Goal: Information Seeking & Learning: Get advice/opinions

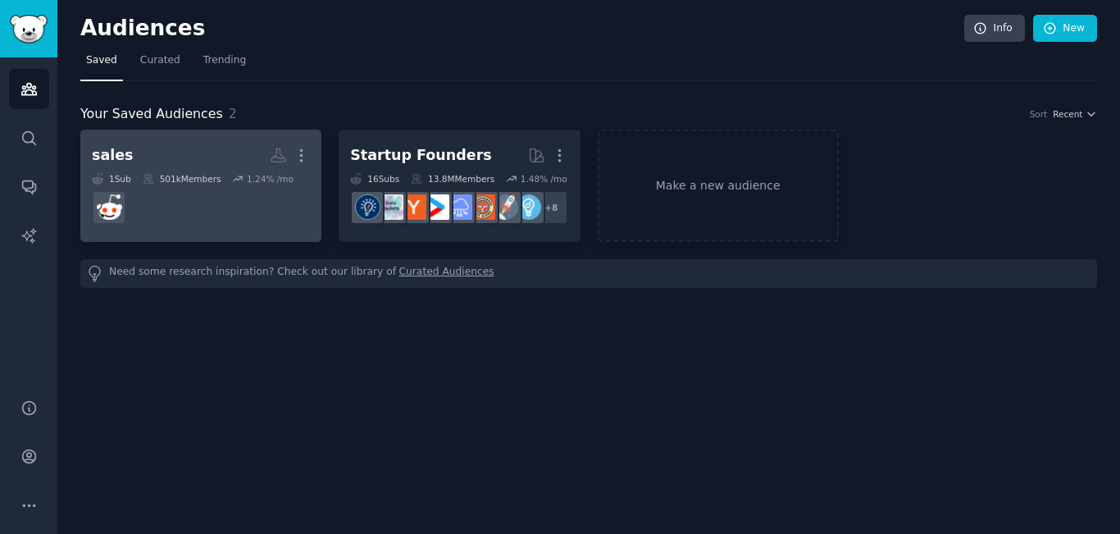
click at [242, 207] on dd at bounding box center [201, 207] width 218 height 46
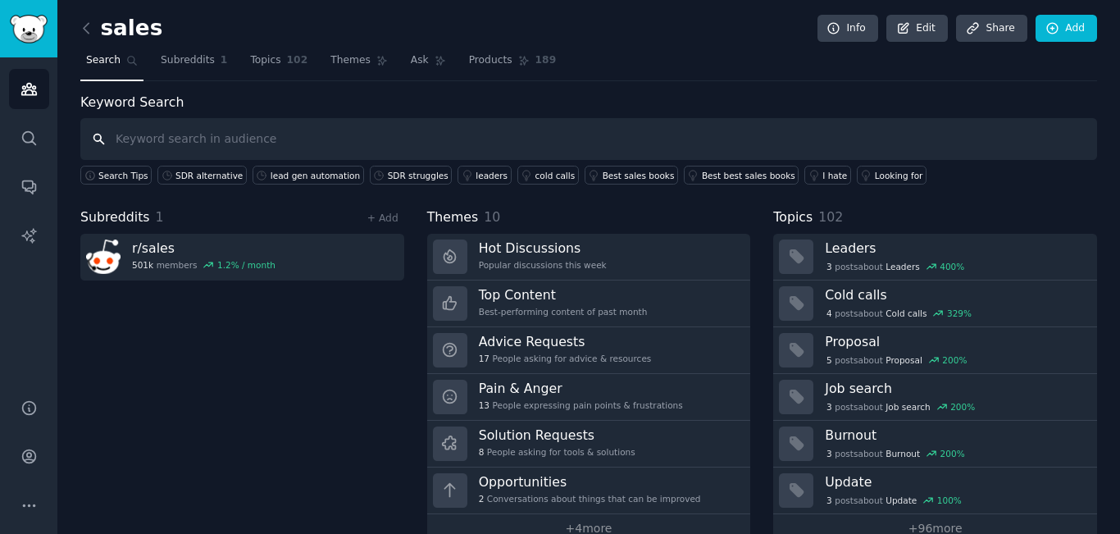
click at [361, 147] on input "text" at bounding box center [588, 139] width 1016 height 42
paste input "cold email sucks"
type input "cold email sucks"
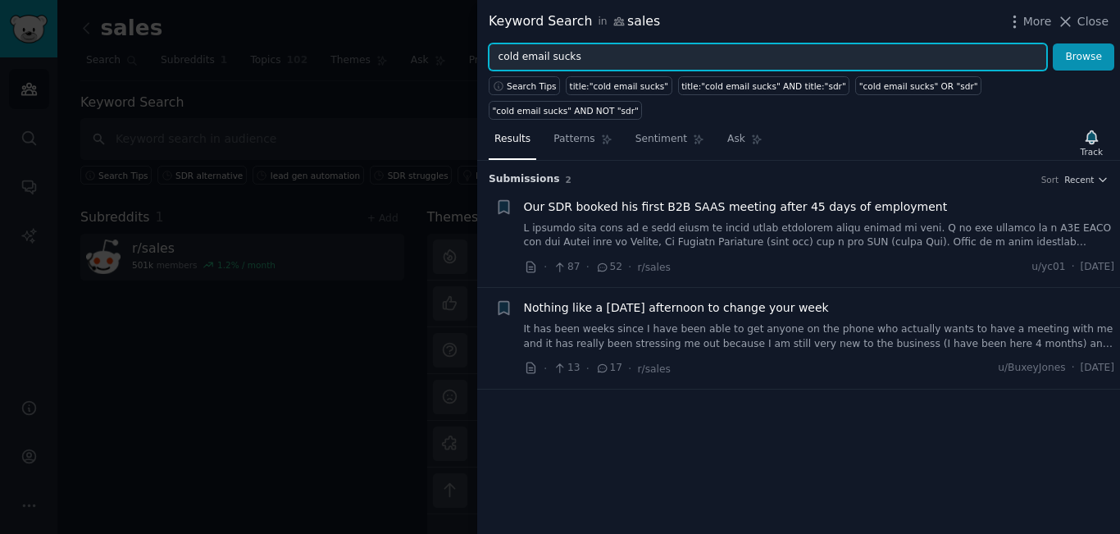
click at [575, 62] on input "cold email sucks" at bounding box center [767, 57] width 558 height 28
paste input "SDR quota"
type input "SDR quota"
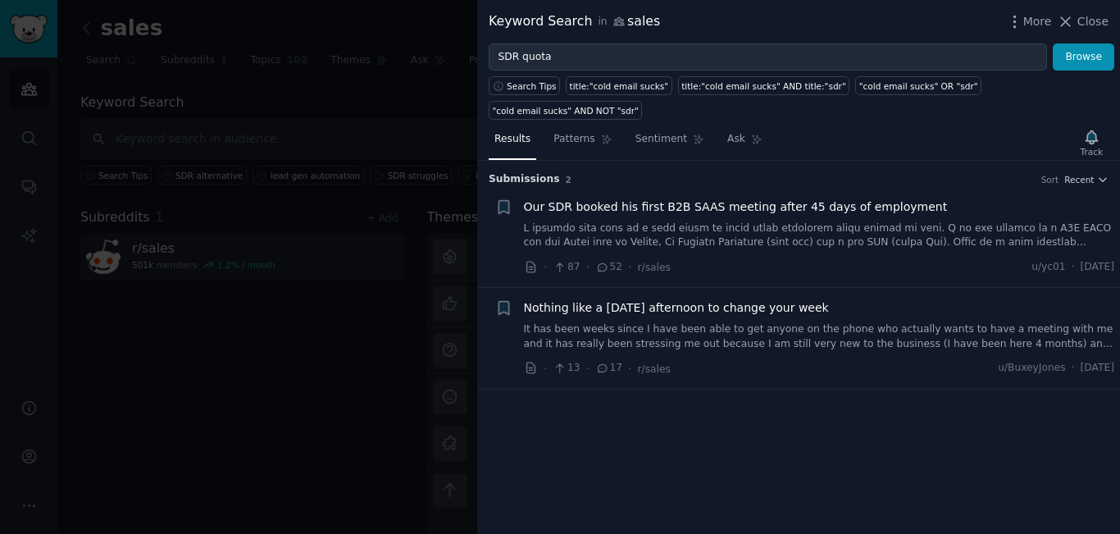
click at [1083, 74] on div "Search Tips title:"cold email sucks" title:"cold email sucks" AND title:"sdr" "…" at bounding box center [798, 94] width 643 height 49
click at [1083, 70] on div "Search Tips title:"cold email sucks" title:"cold email sucks" AND title:"sdr" "…" at bounding box center [798, 94] width 643 height 49
click at [1082, 64] on button "Browse" at bounding box center [1082, 57] width 61 height 28
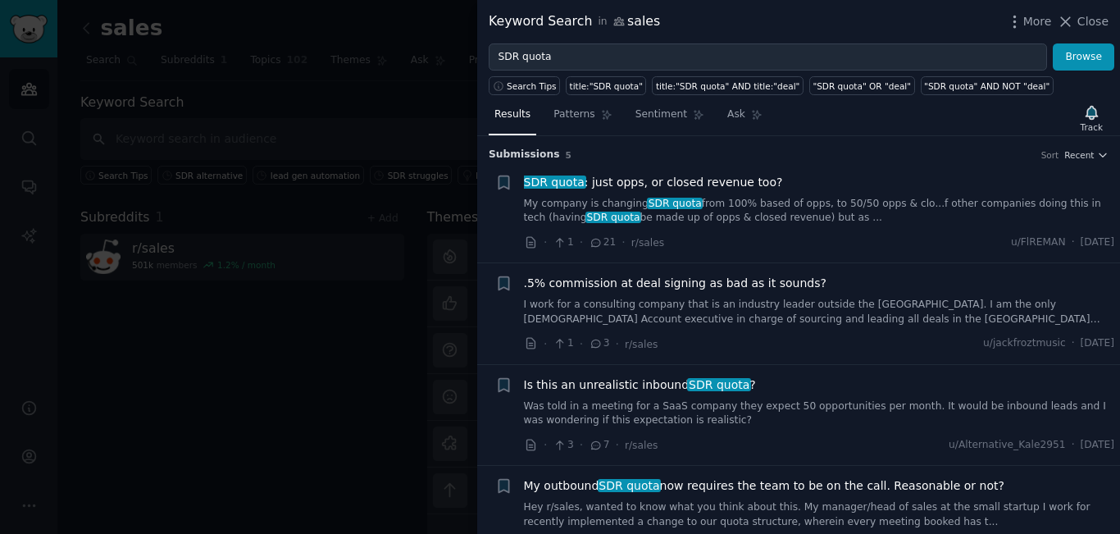
click at [706, 184] on span "SDR quota : just opps, or closed revenue too?" at bounding box center [653, 182] width 259 height 17
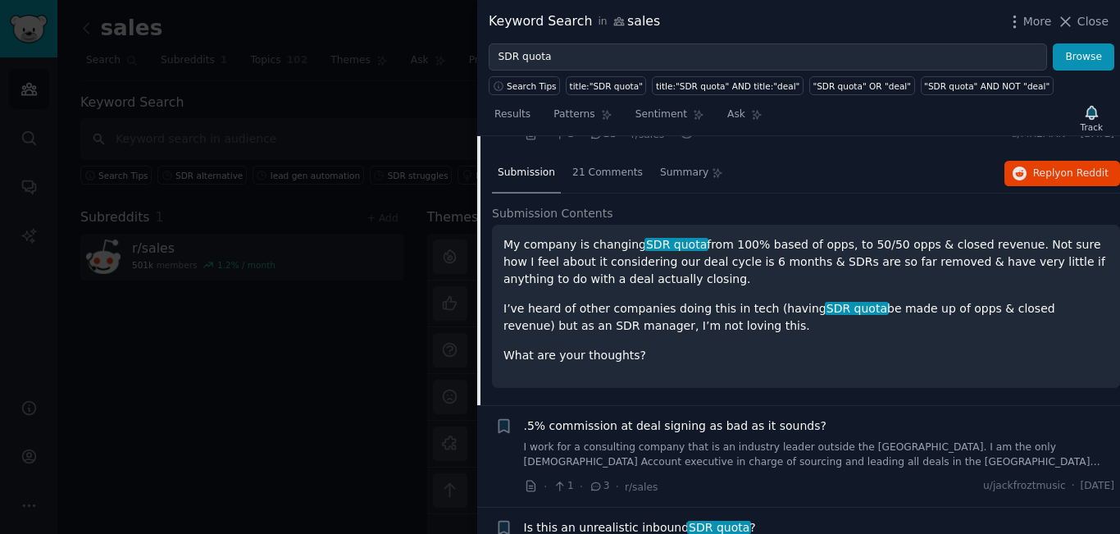
scroll to position [190, 0]
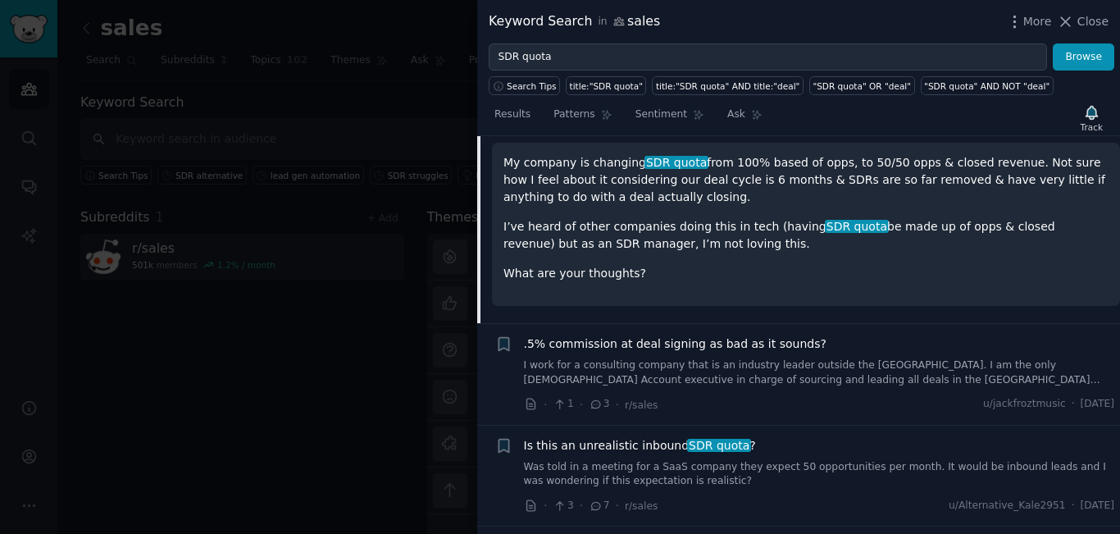
click at [686, 347] on span ".5% commission at deal signing as bad as it sounds?" at bounding box center [675, 343] width 302 height 17
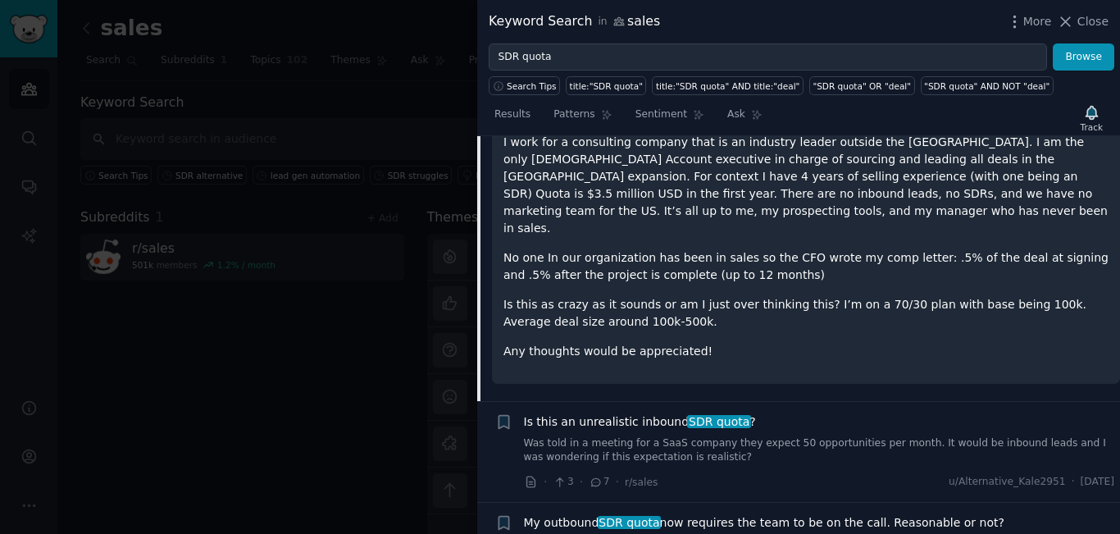
scroll to position [373, 0]
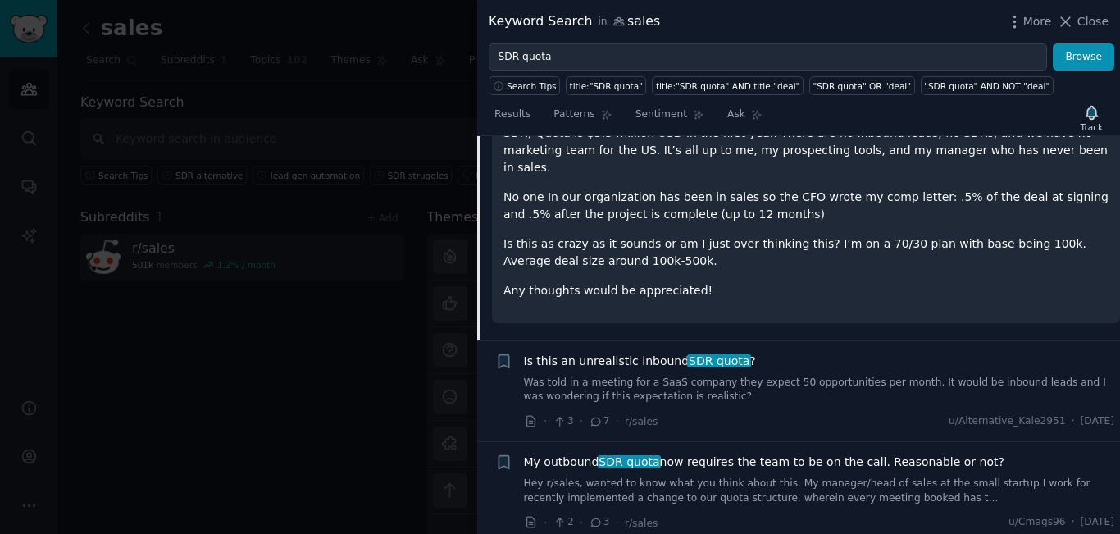
click at [752, 375] on link "Was told in a meeting for a SaaS company they expect 50 opportunities per month…" at bounding box center [819, 389] width 591 height 29
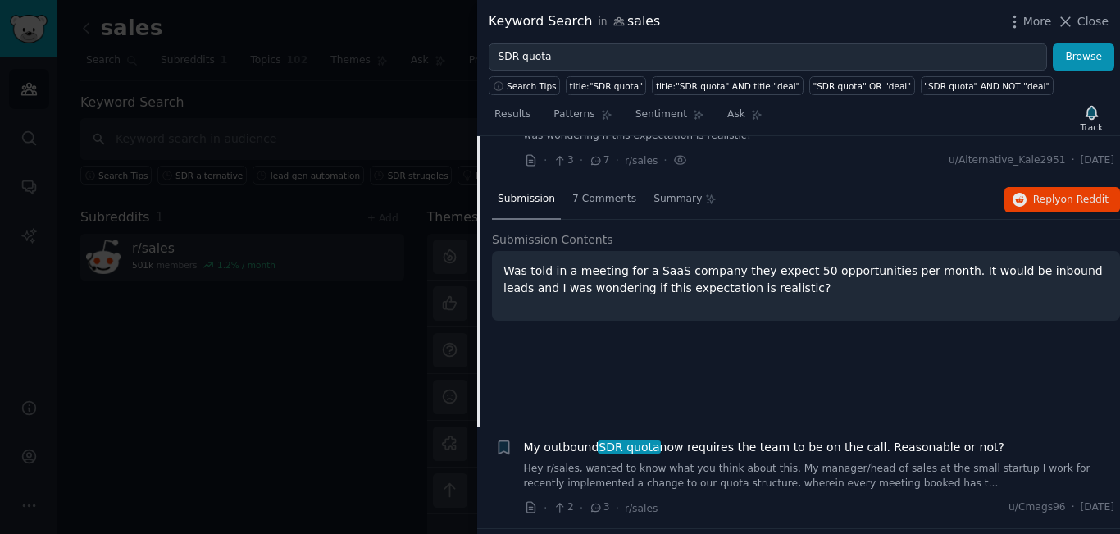
scroll to position [380, 0]
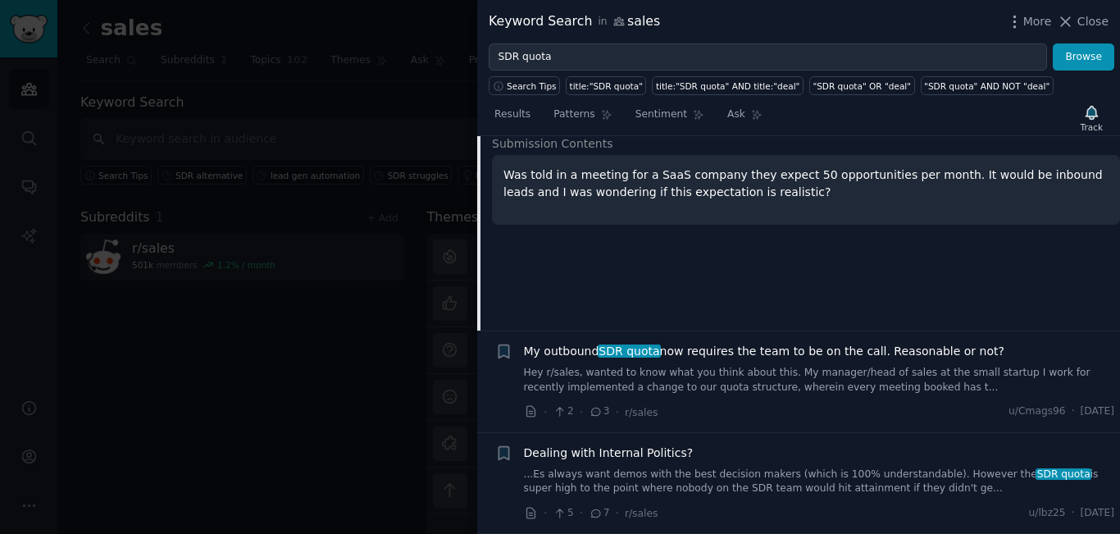
click at [679, 350] on span "My outbound SDR quota now requires the team to be on the call. Reasonable or no…" at bounding box center [764, 351] width 480 height 17
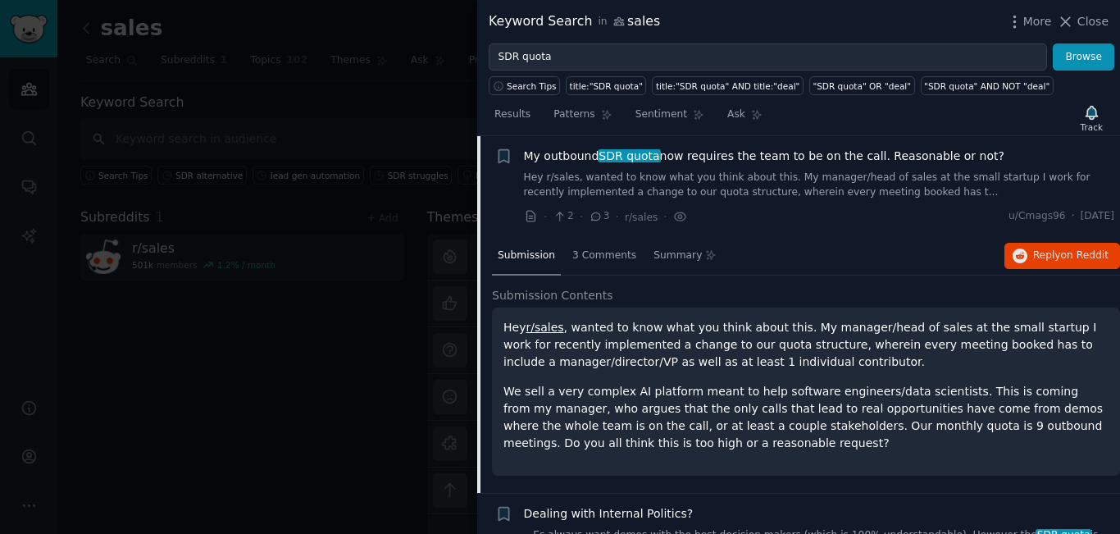
scroll to position [390, 0]
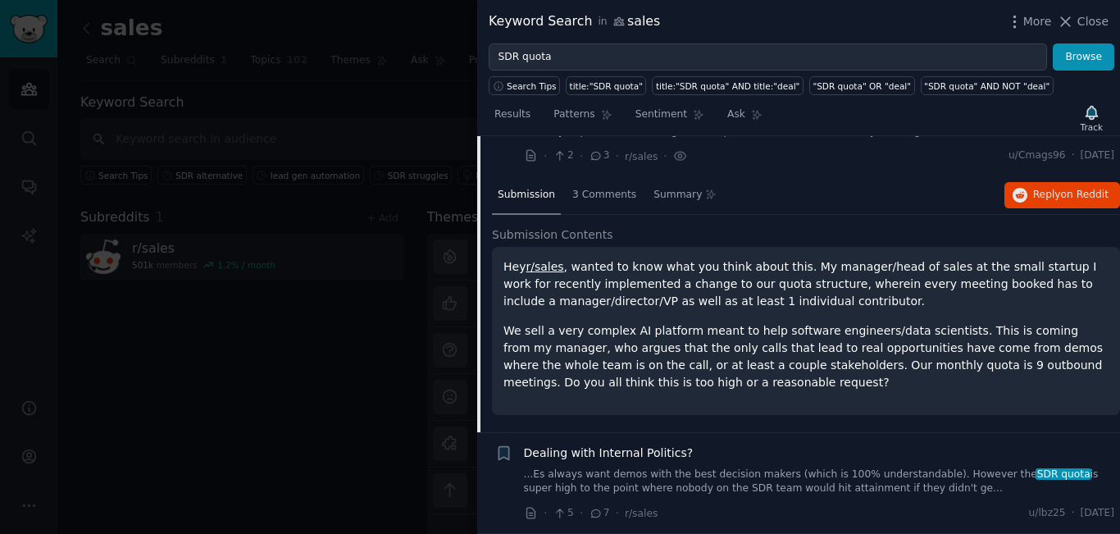
click at [626, 452] on span "Dealing with Internal Politics?" at bounding box center [609, 452] width 170 height 17
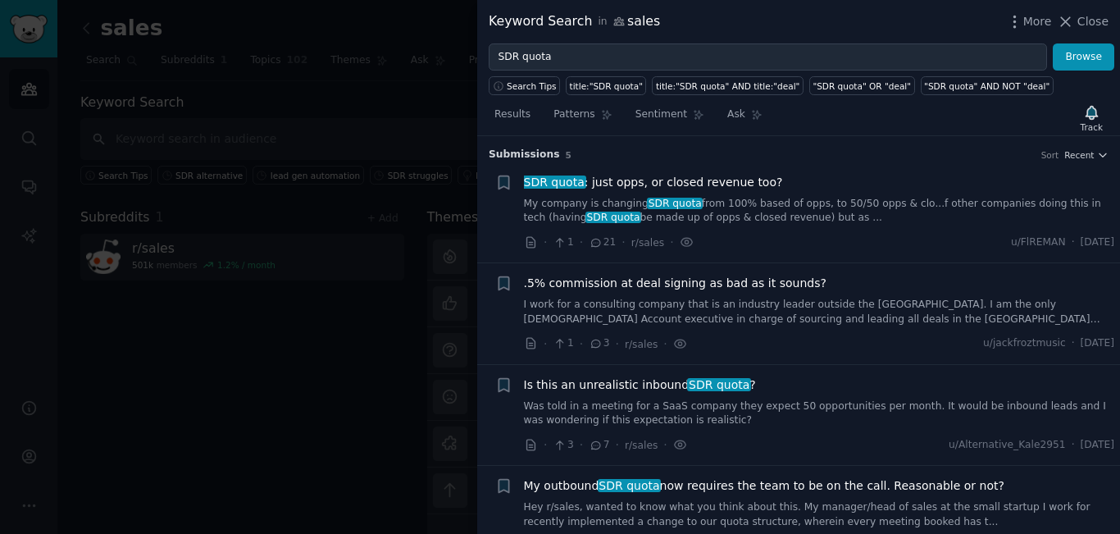
click at [283, 98] on div at bounding box center [560, 267] width 1120 height 534
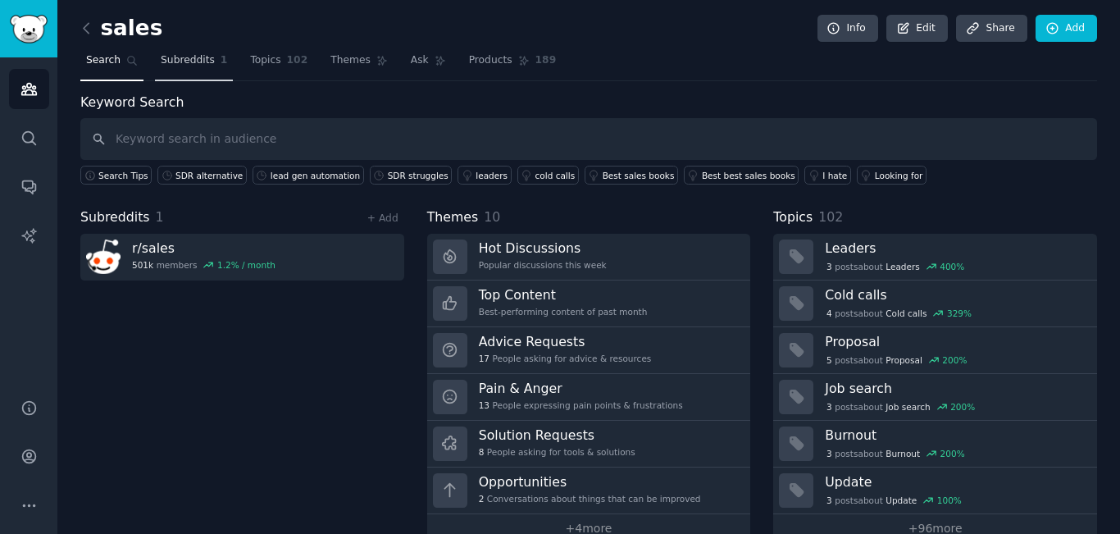
click at [220, 66] on span "1" at bounding box center [223, 60] width 7 height 15
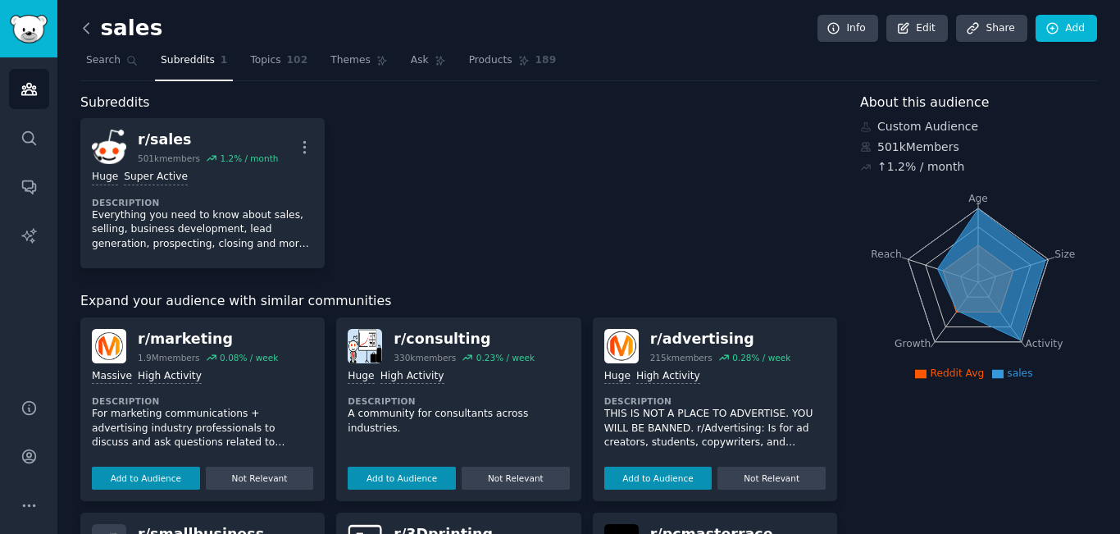
click at [93, 27] on icon at bounding box center [86, 28] width 17 height 17
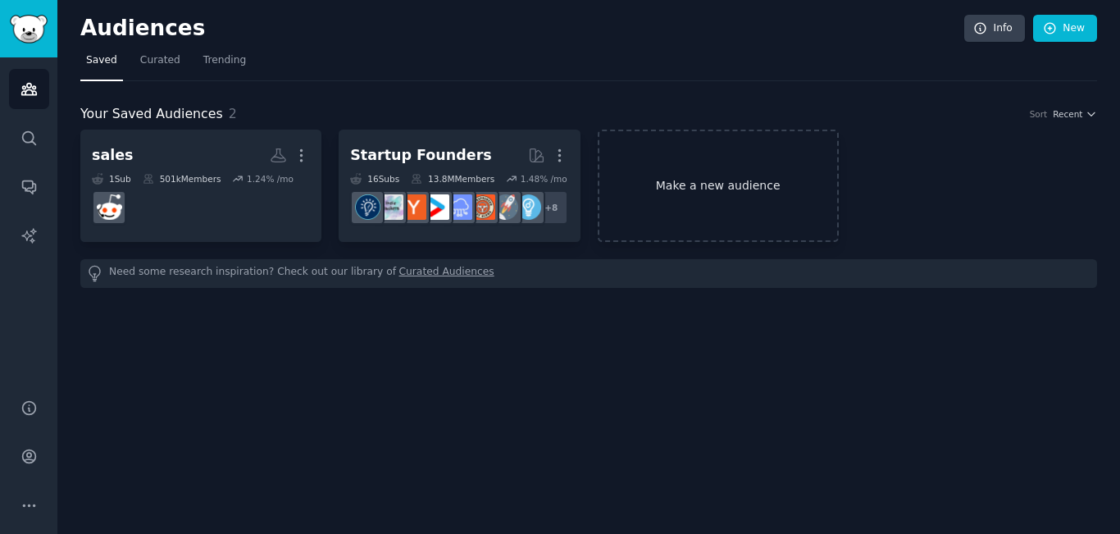
click at [688, 175] on link "Make a new audience" at bounding box center [717, 185] width 241 height 112
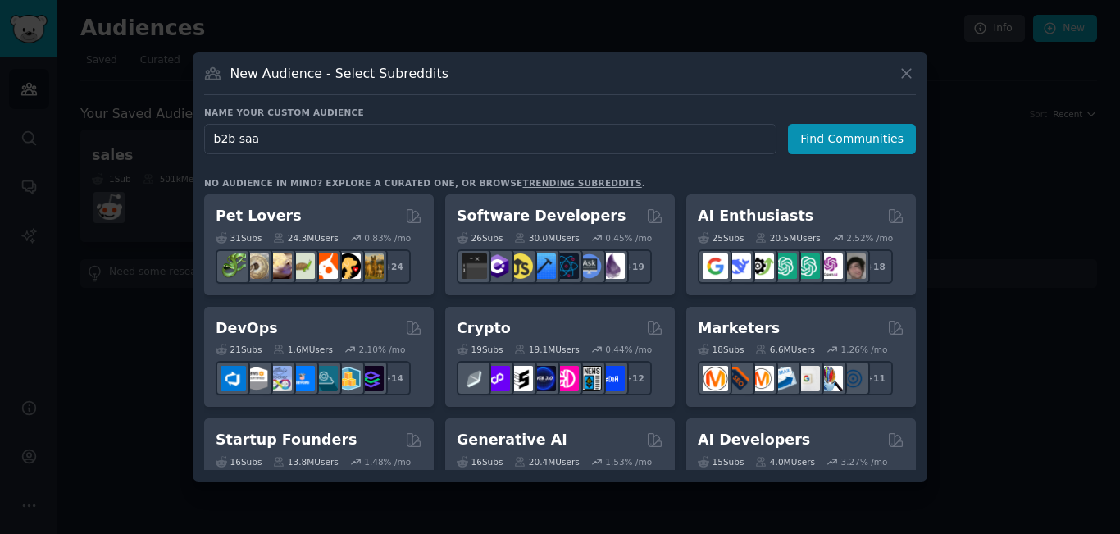
type input "b2b saas"
click button "Find Communities" at bounding box center [852, 139] width 128 height 30
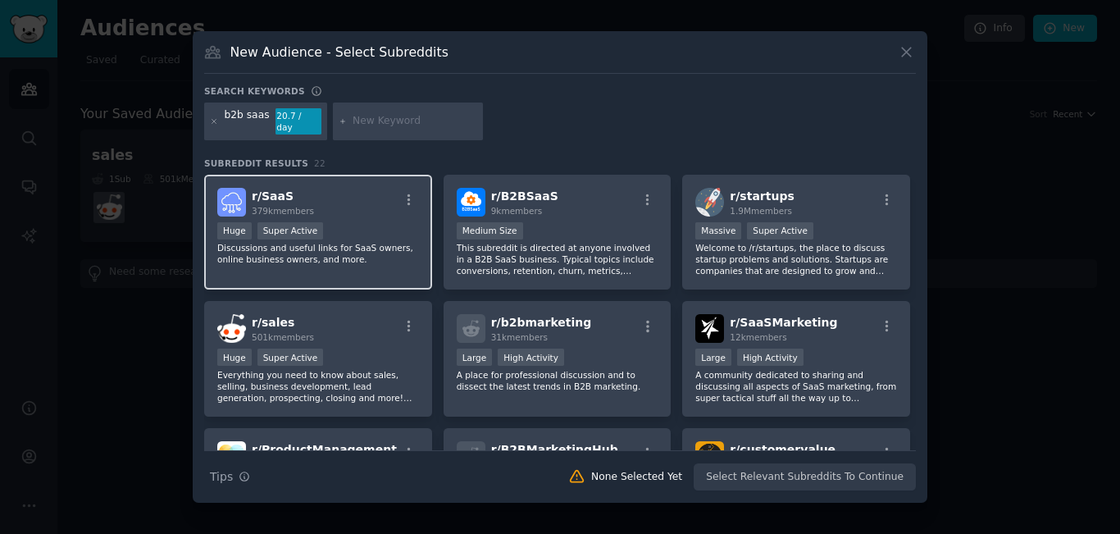
click at [360, 233] on div "Huge Super Active" at bounding box center [318, 232] width 202 height 20
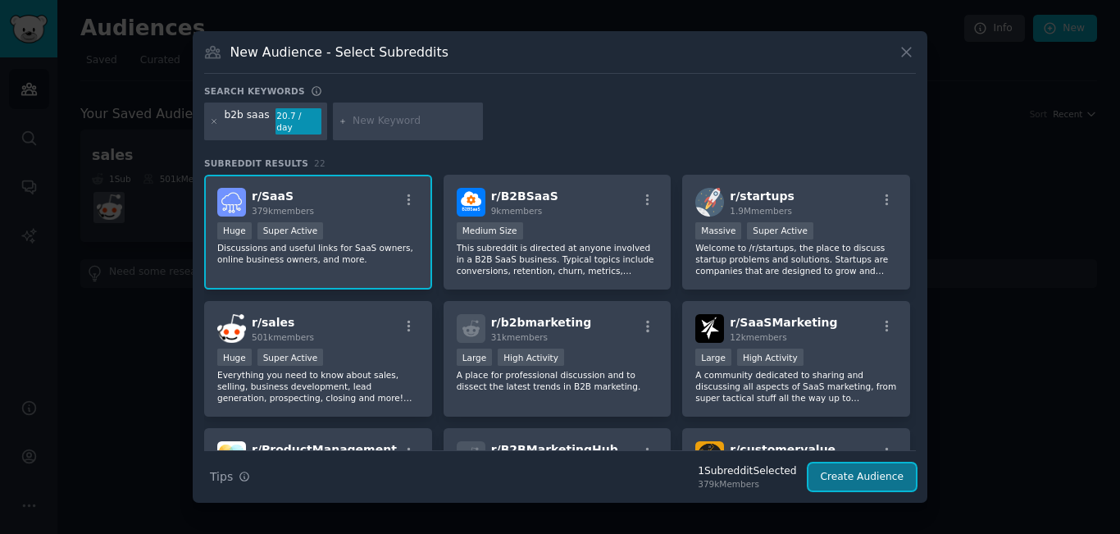
click at [879, 466] on button "Create Audience" at bounding box center [862, 477] width 108 height 28
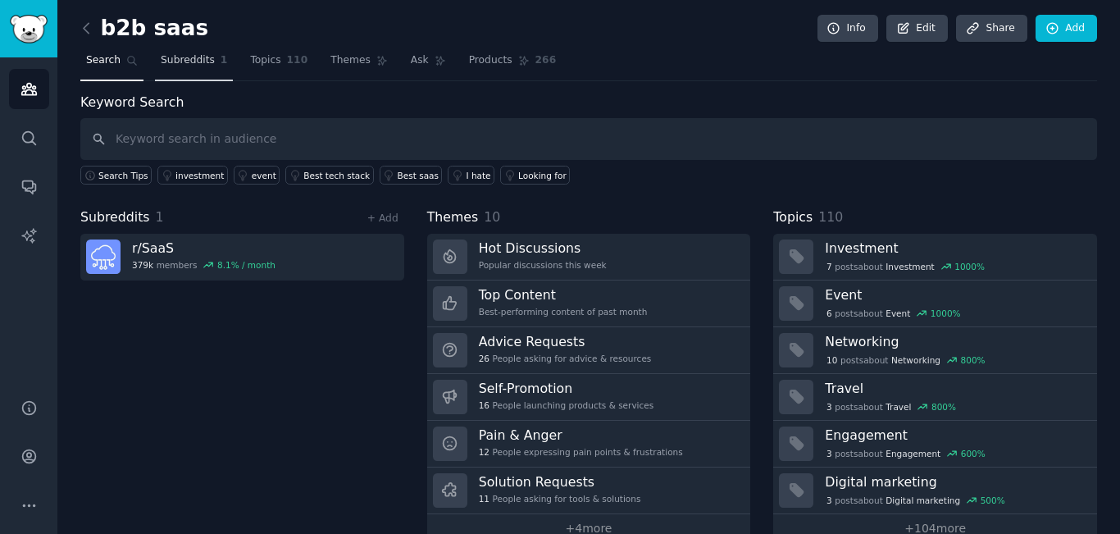
click at [220, 67] on span "1" at bounding box center [223, 60] width 7 height 15
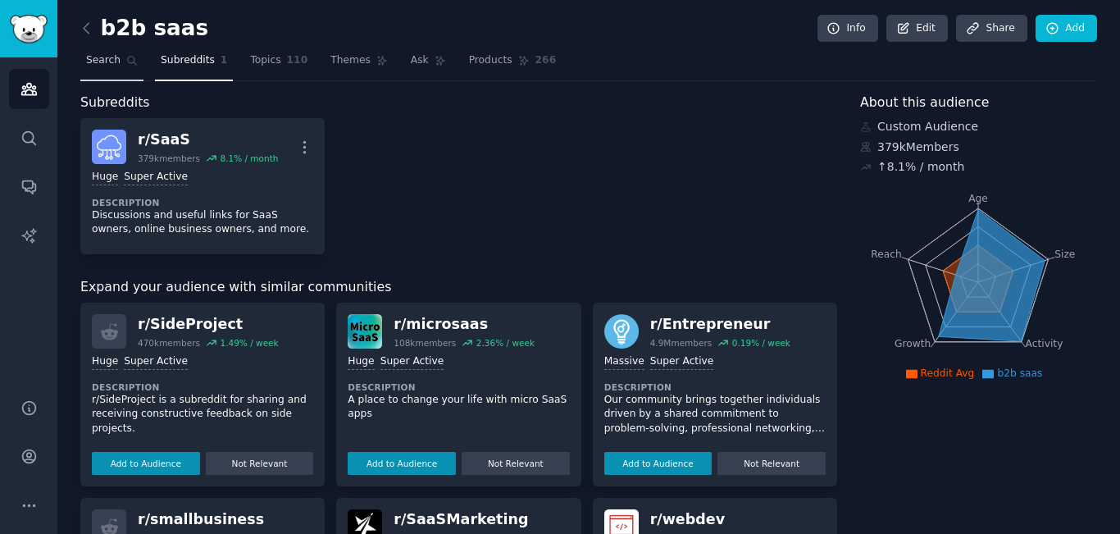
click at [122, 69] on link "Search" at bounding box center [111, 65] width 63 height 34
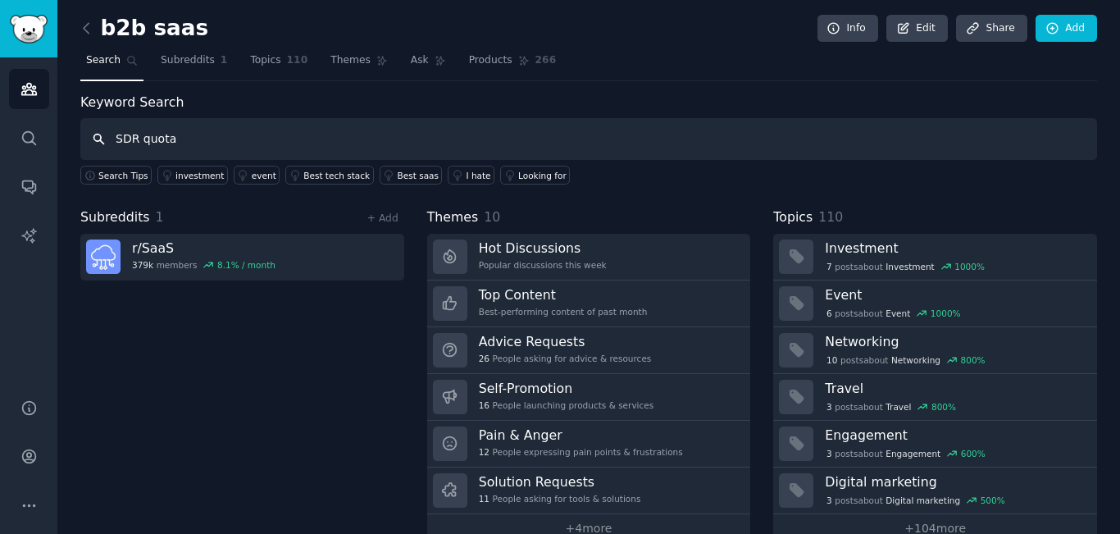
paste input "outreach tips"
type input "outreach tips"
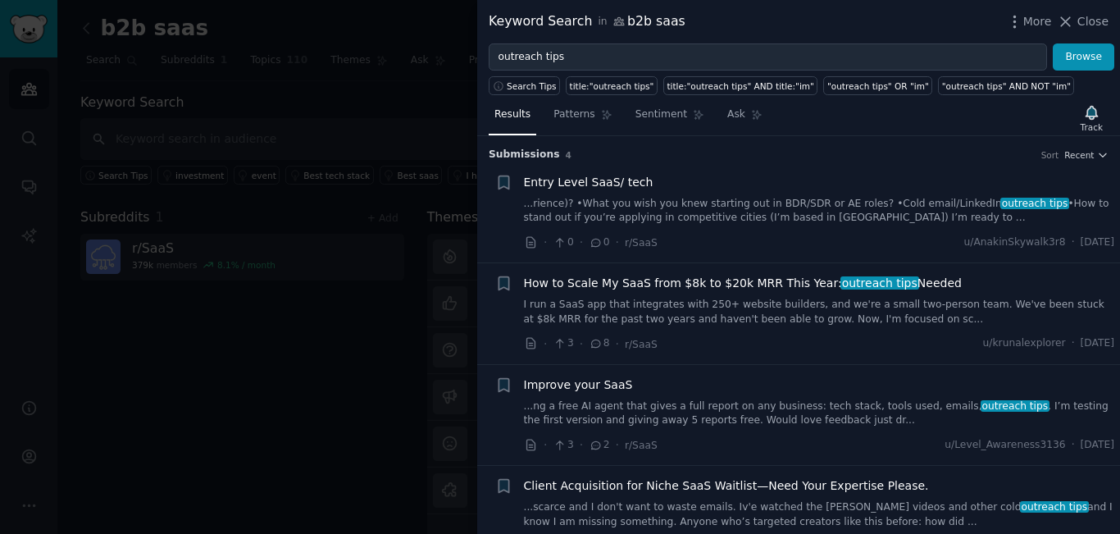
click at [722, 195] on div "Entry Level SaaS/ tech ...rience)? •What you wish you knew starting out in BDR/…" at bounding box center [819, 200] width 591 height 52
click at [647, 200] on link "...rience)? •What you wish you knew starting out in BDR/SDR or AE roles? •Cold …" at bounding box center [819, 211] width 591 height 29
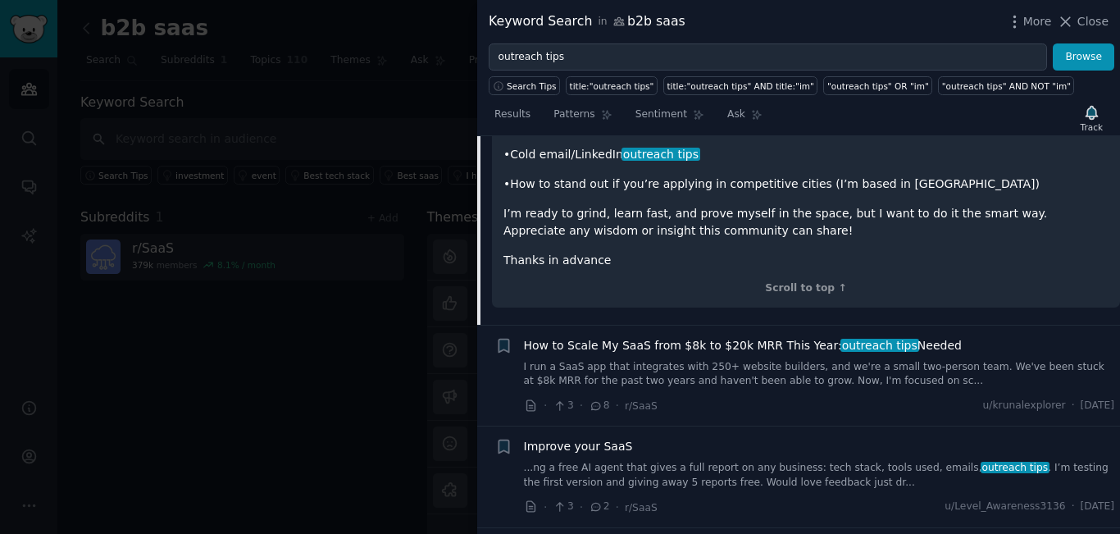
scroll to position [518, 0]
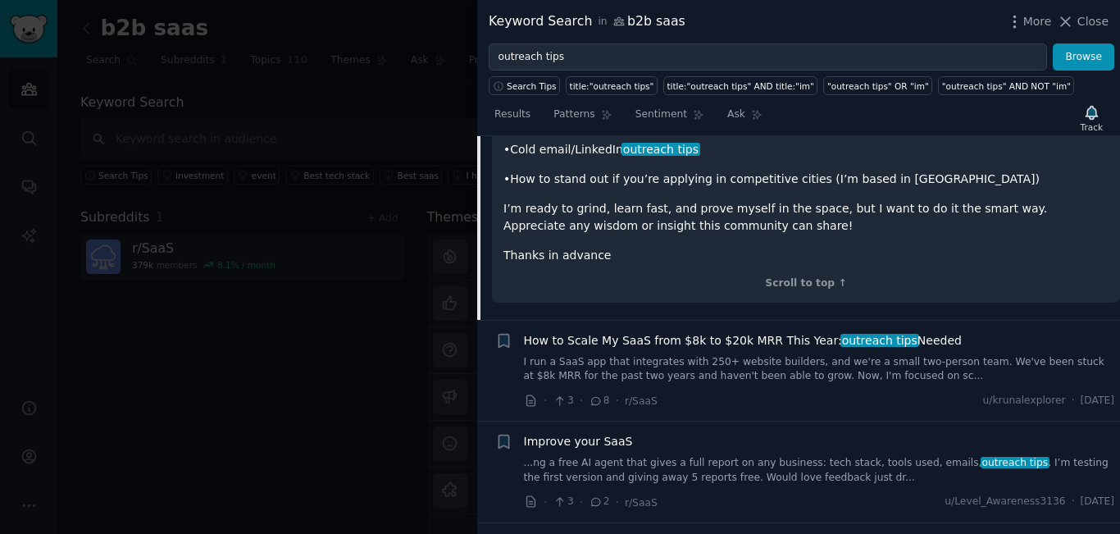
click at [701, 332] on span "How to Scale My SaaS from $8k to $20k MRR This Year: outreach tips Needed" at bounding box center [743, 340] width 438 height 17
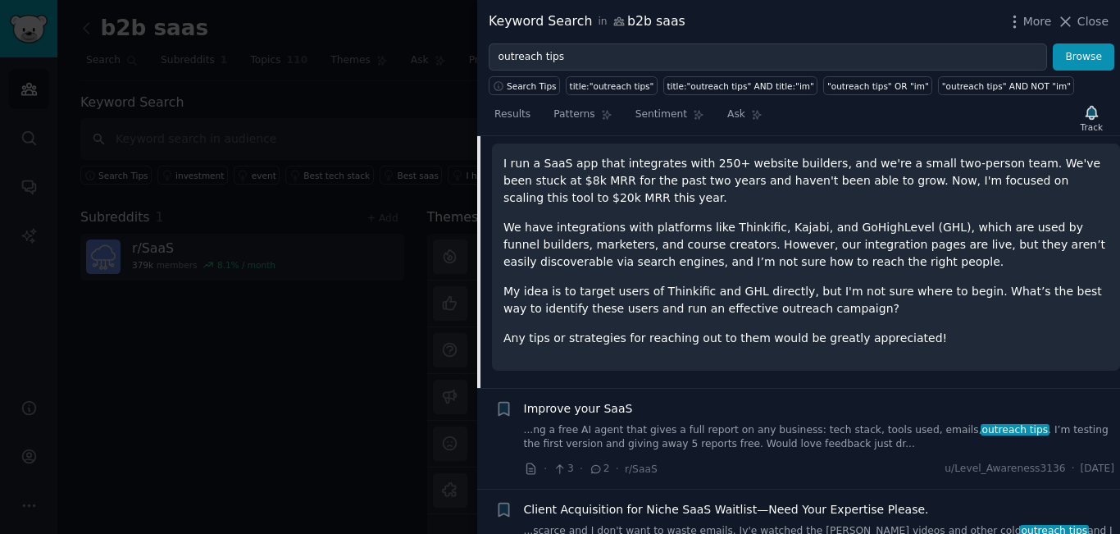
scroll to position [348, 0]
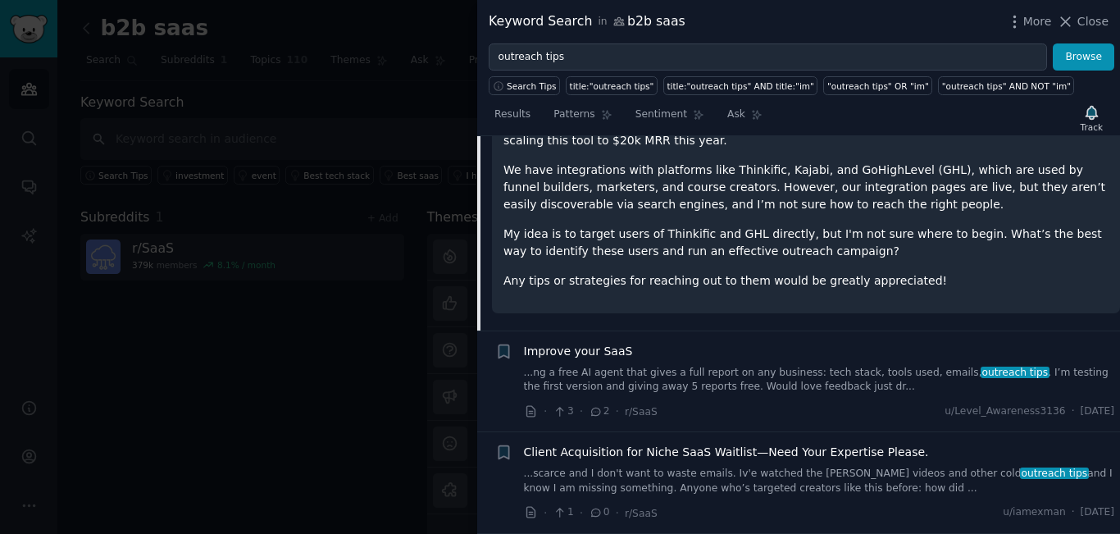
click at [637, 372] on link "...ng a free AI agent that gives a full report on any business: tech stack, too…" at bounding box center [819, 380] width 591 height 29
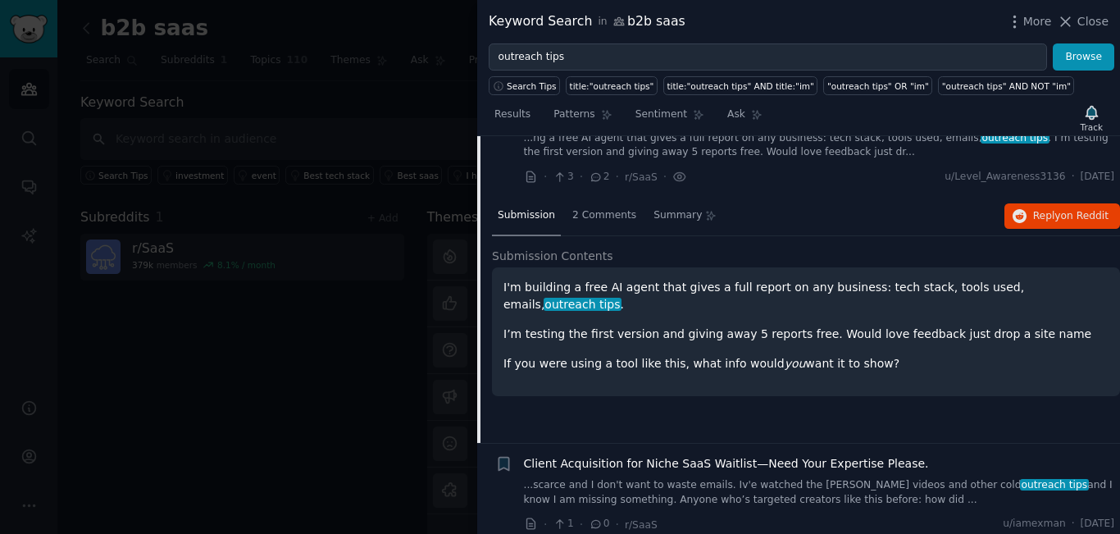
scroll to position [279, 0]
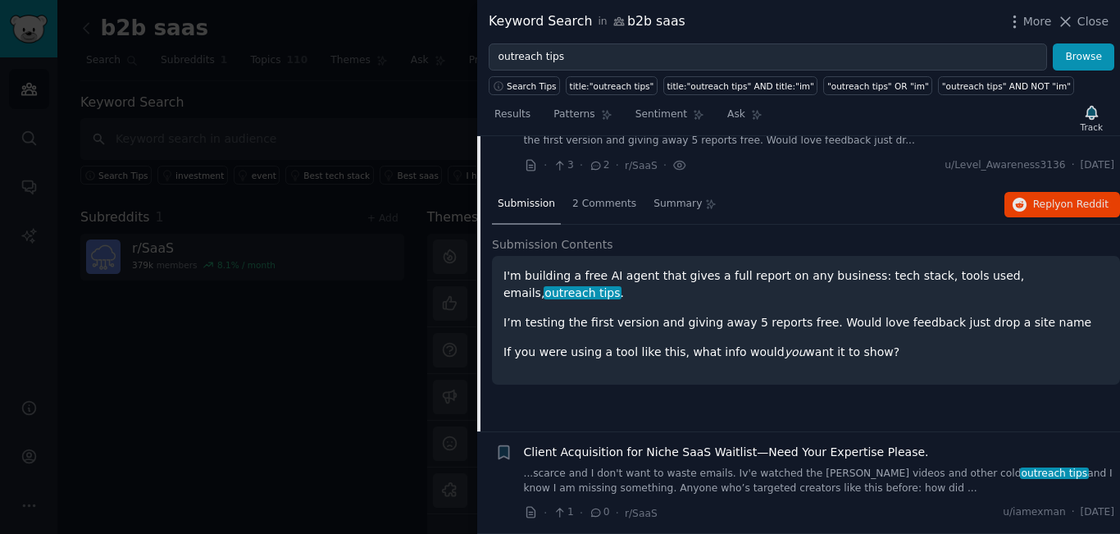
click at [650, 457] on span "Client Acquisition for Niche SaaS Waitlist—Need Your Expertise Please." at bounding box center [726, 451] width 405 height 17
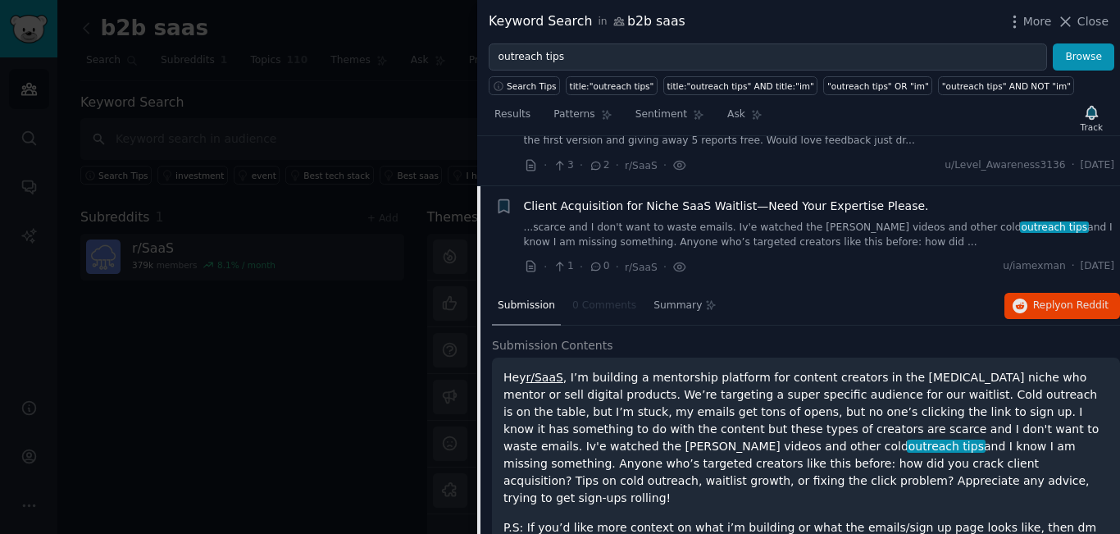
scroll to position [307, 0]
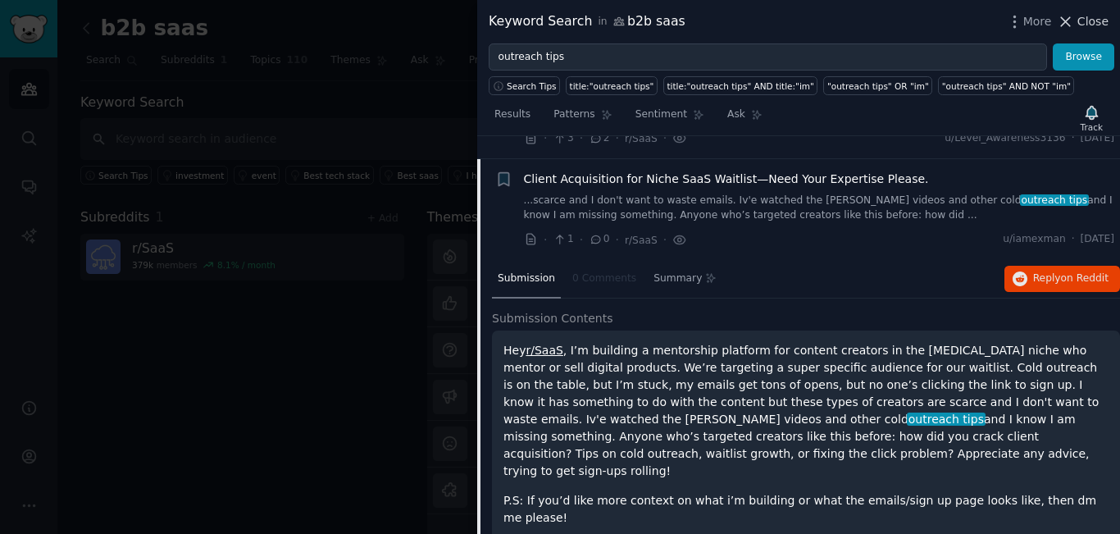
click at [1088, 21] on span "Close" at bounding box center [1092, 21] width 31 height 17
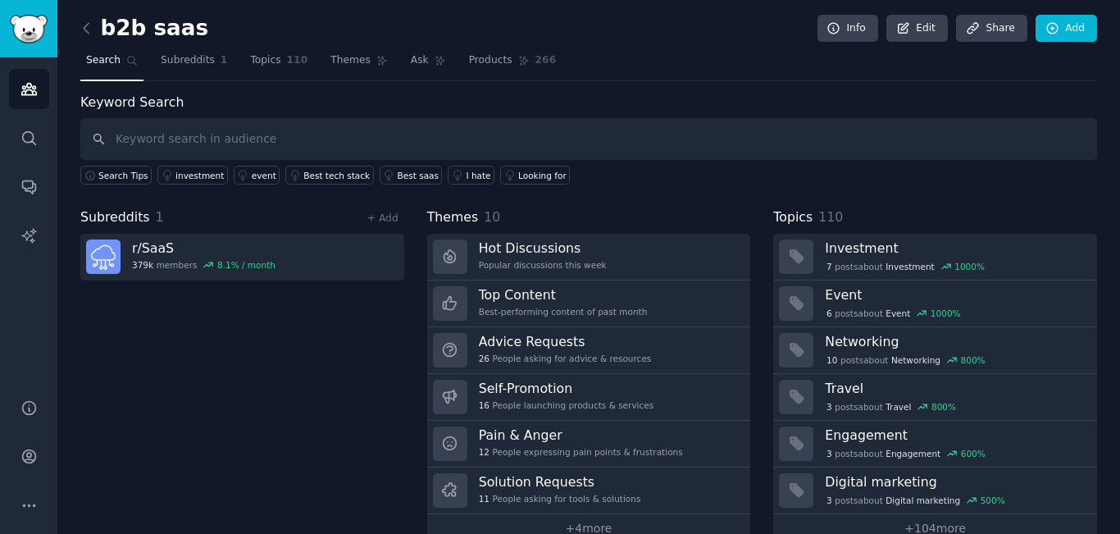
click at [91, 37] on link at bounding box center [90, 29] width 20 height 26
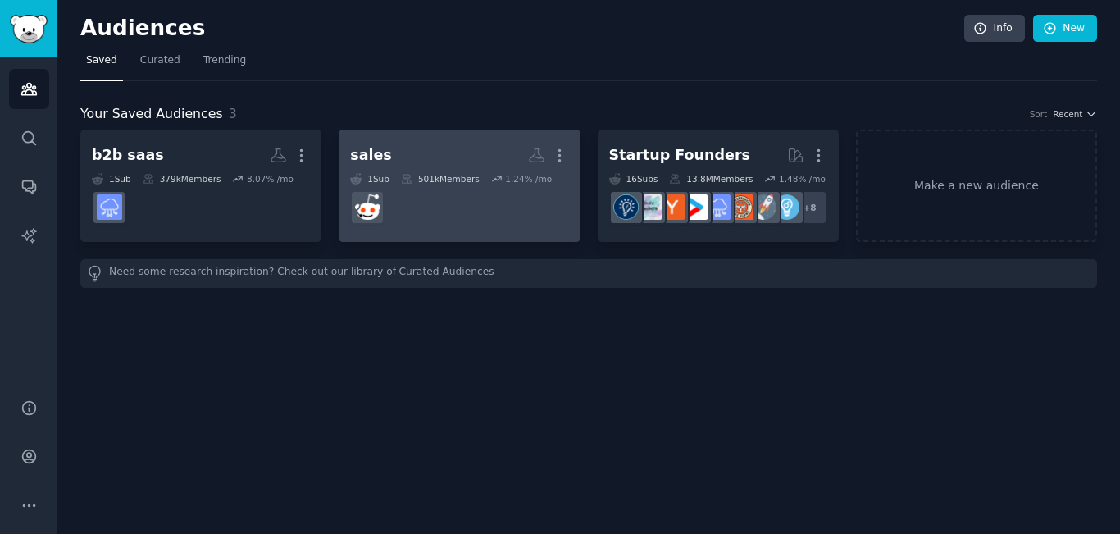
click at [386, 171] on div "sales More 1 Sub 501k Members 1.24 % /mo" at bounding box center [459, 185] width 218 height 89
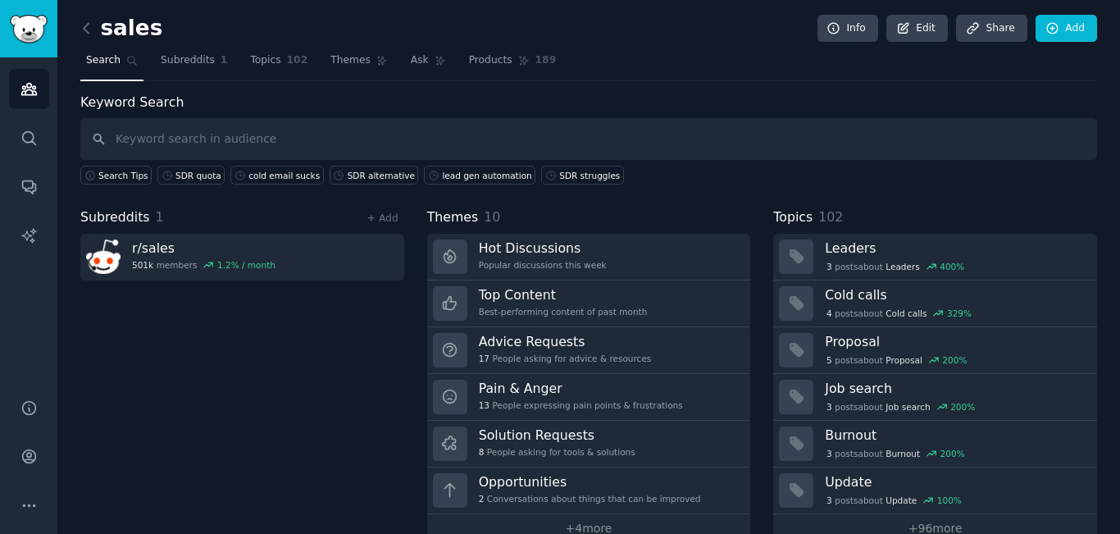
click at [396, 143] on input "text" at bounding box center [588, 139] width 1016 height 42
type input "My SDR team is burning out, what can I do?"
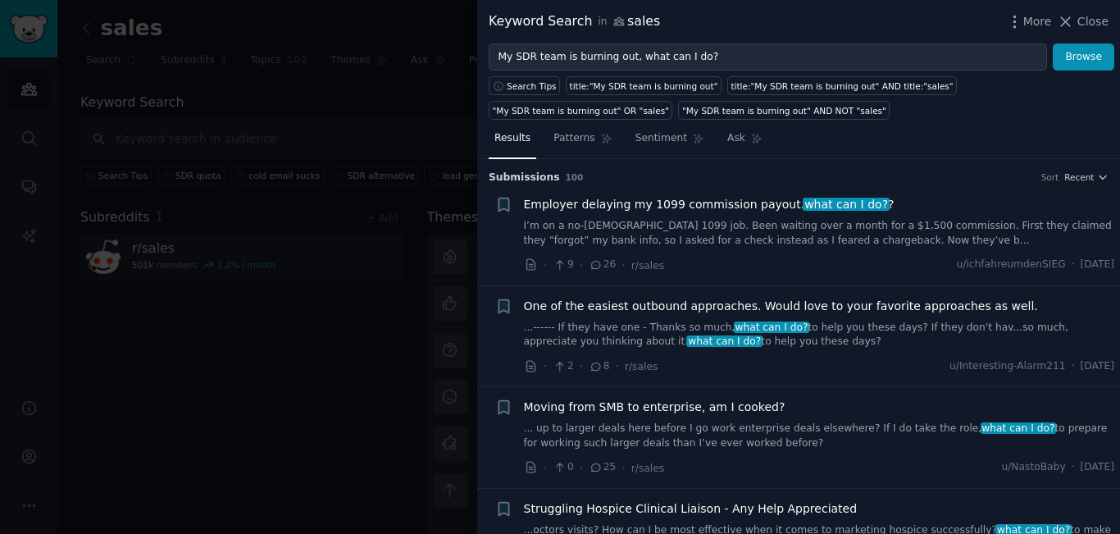
click at [593, 208] on span "Employer delaying my 1099 commission payout. what can I do? ?" at bounding box center [709, 204] width 370 height 17
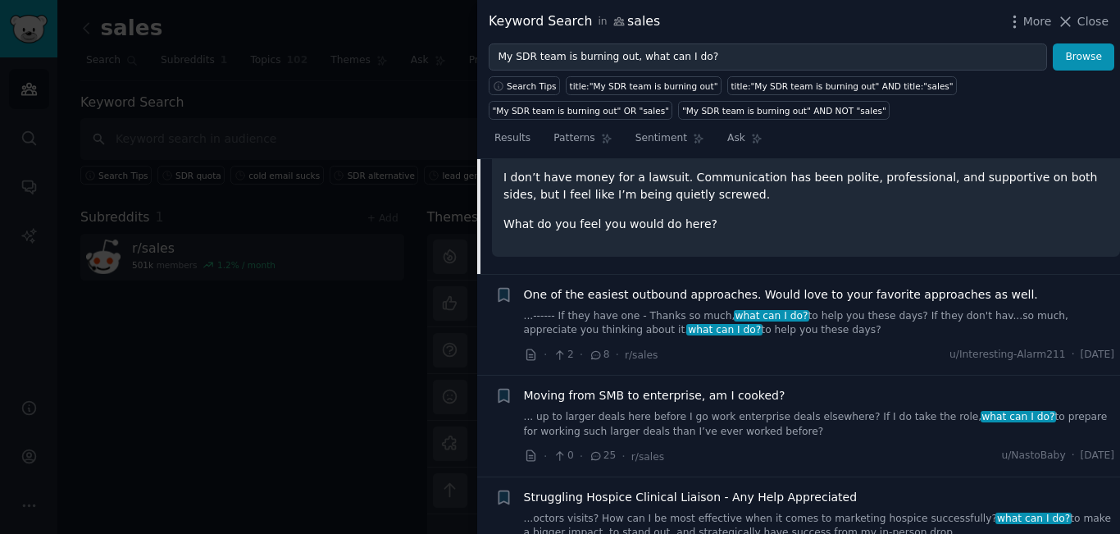
scroll to position [354, 0]
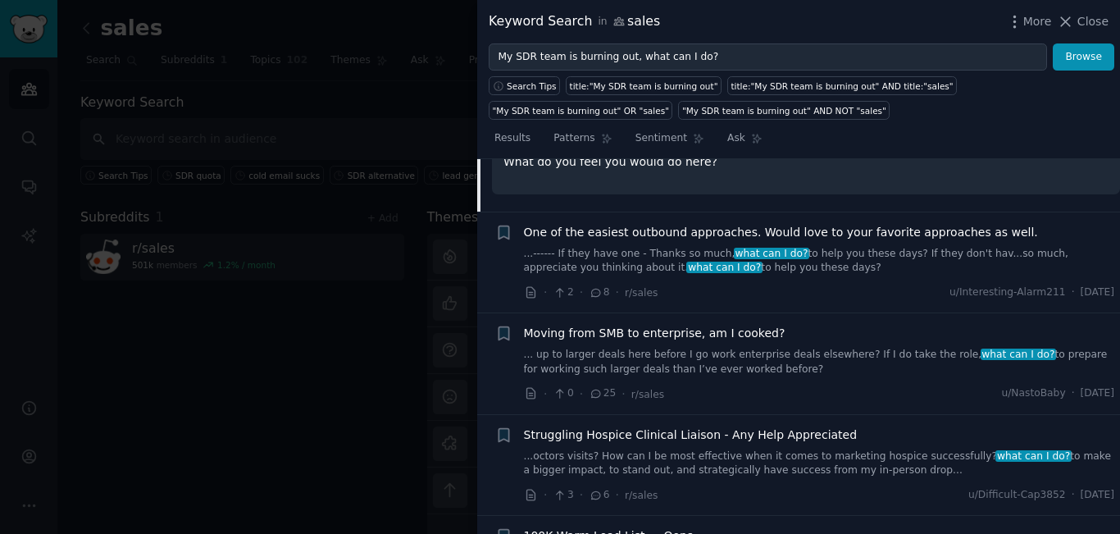
click at [650, 234] on span "One of the easiest outbound approaches. Would love to your favorite approaches …" at bounding box center [781, 232] width 514 height 17
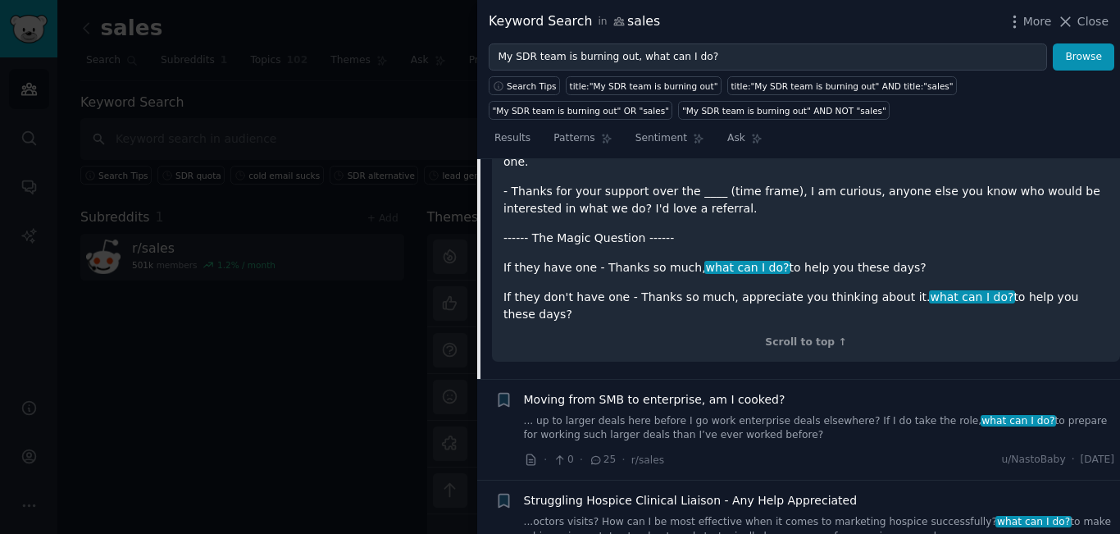
scroll to position [701, 0]
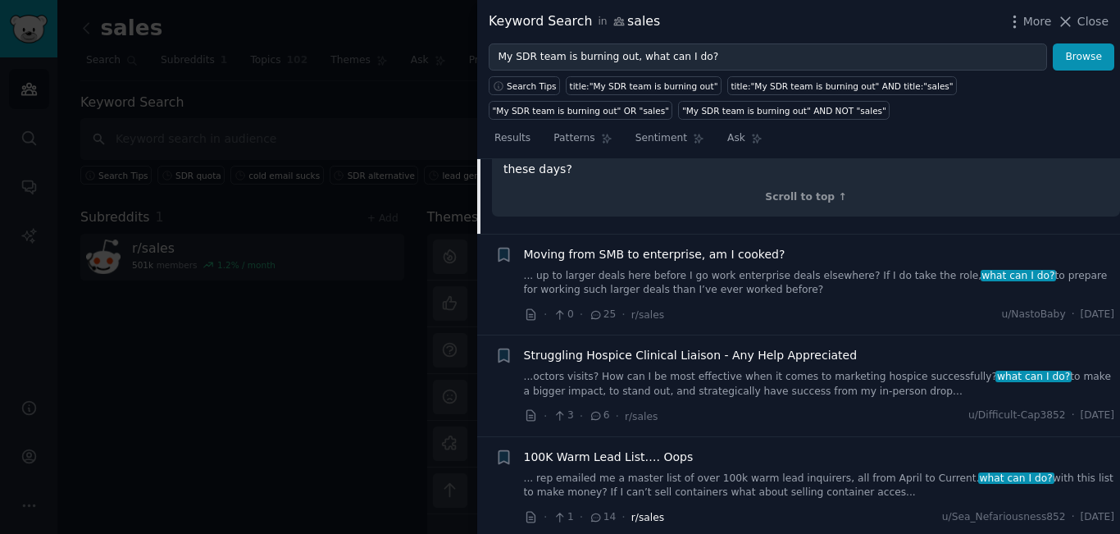
click at [633, 246] on span "Moving from SMB to enterprise, am I cooked?" at bounding box center [654, 254] width 261 height 17
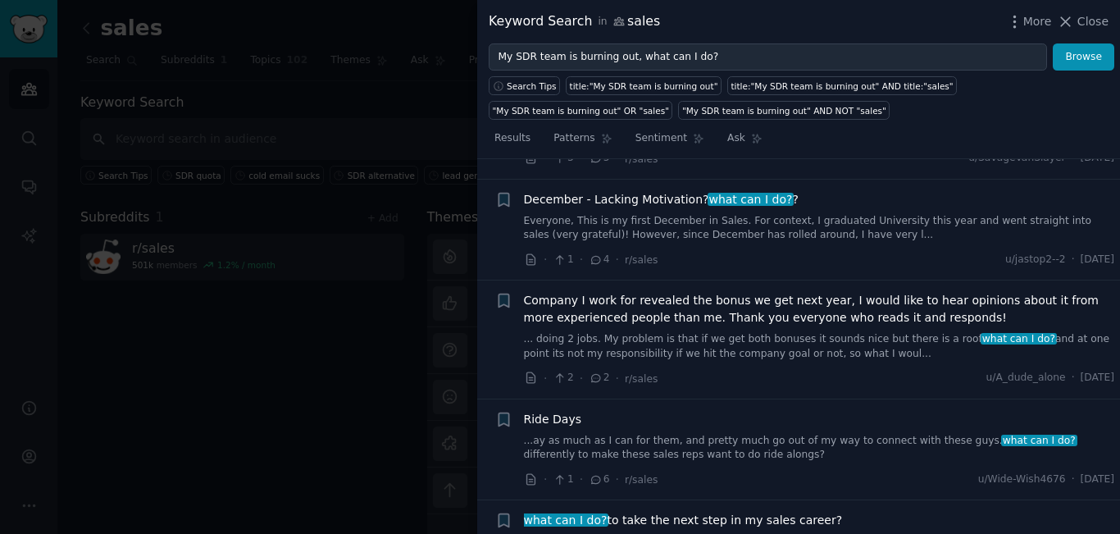
scroll to position [2032, 0]
